Goal: Information Seeking & Learning: Learn about a topic

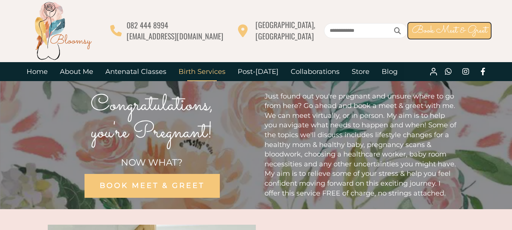
click at [206, 73] on link "Birth Services" at bounding box center [201, 71] width 59 height 19
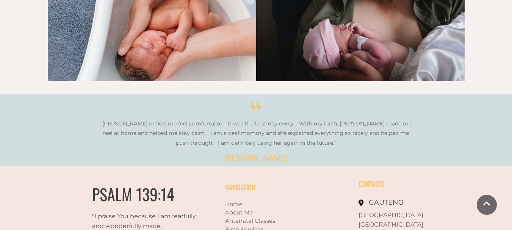
scroll to position [1224, 0]
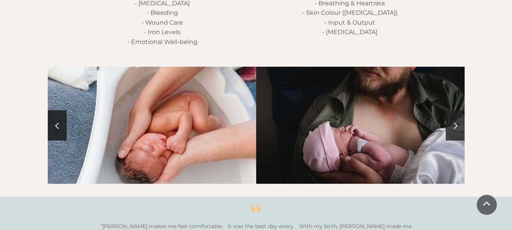
click at [452, 122] on span at bounding box center [454, 125] width 6 height 6
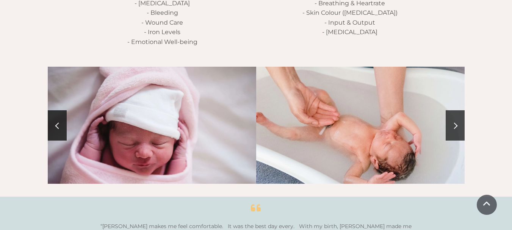
click at [452, 122] on span at bounding box center [454, 125] width 6 height 6
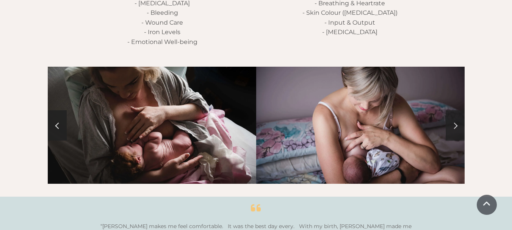
click at [457, 114] on link at bounding box center [455, 125] width 19 height 30
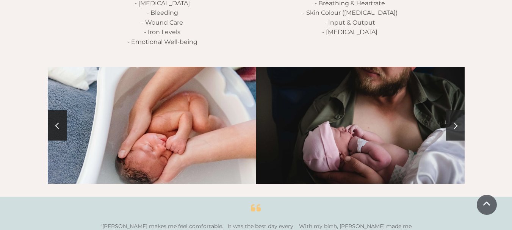
click at [457, 114] on link at bounding box center [455, 125] width 19 height 30
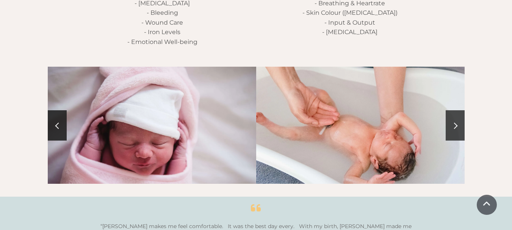
click at [457, 114] on link at bounding box center [455, 125] width 19 height 30
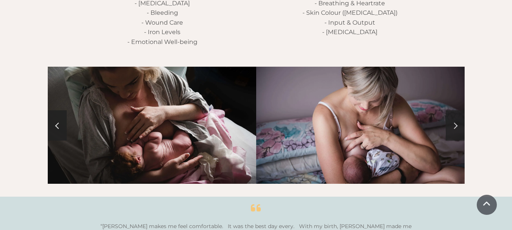
click at [457, 114] on link at bounding box center [455, 125] width 19 height 30
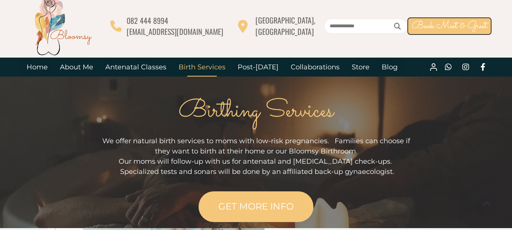
scroll to position [0, 0]
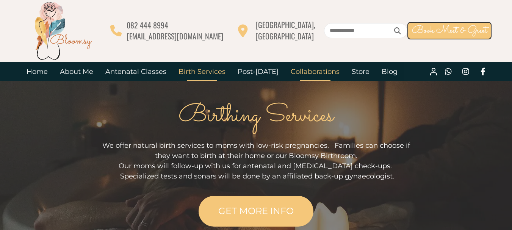
click at [312, 74] on link "Collaborations" at bounding box center [315, 71] width 61 height 19
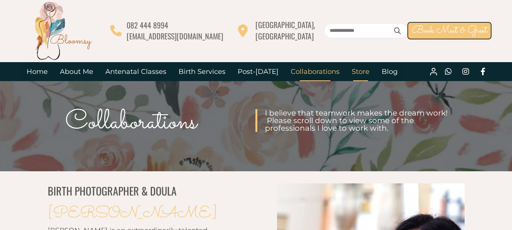
click at [348, 71] on link "Store" at bounding box center [361, 71] width 30 height 19
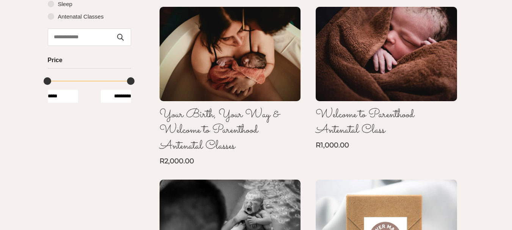
scroll to position [144, 0]
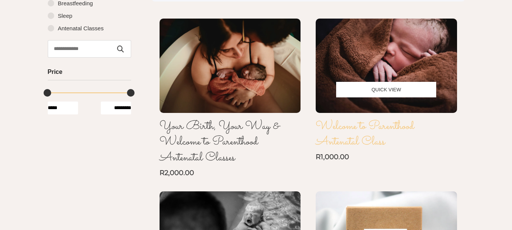
click at [371, 129] on link "Welcome to Parenthood Antenatal Class" at bounding box center [365, 134] width 99 height 34
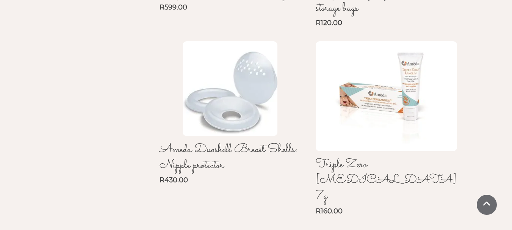
scroll to position [713, 0]
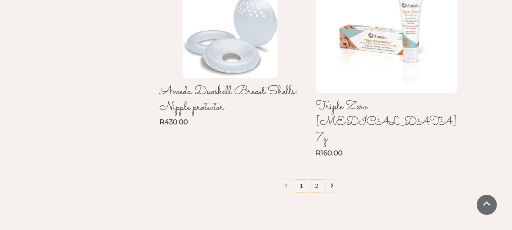
click at [318, 179] on link "2" at bounding box center [316, 185] width 13 height 13
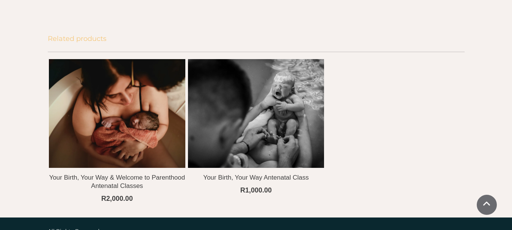
scroll to position [720, 0]
